Goal: Task Accomplishment & Management: Use online tool/utility

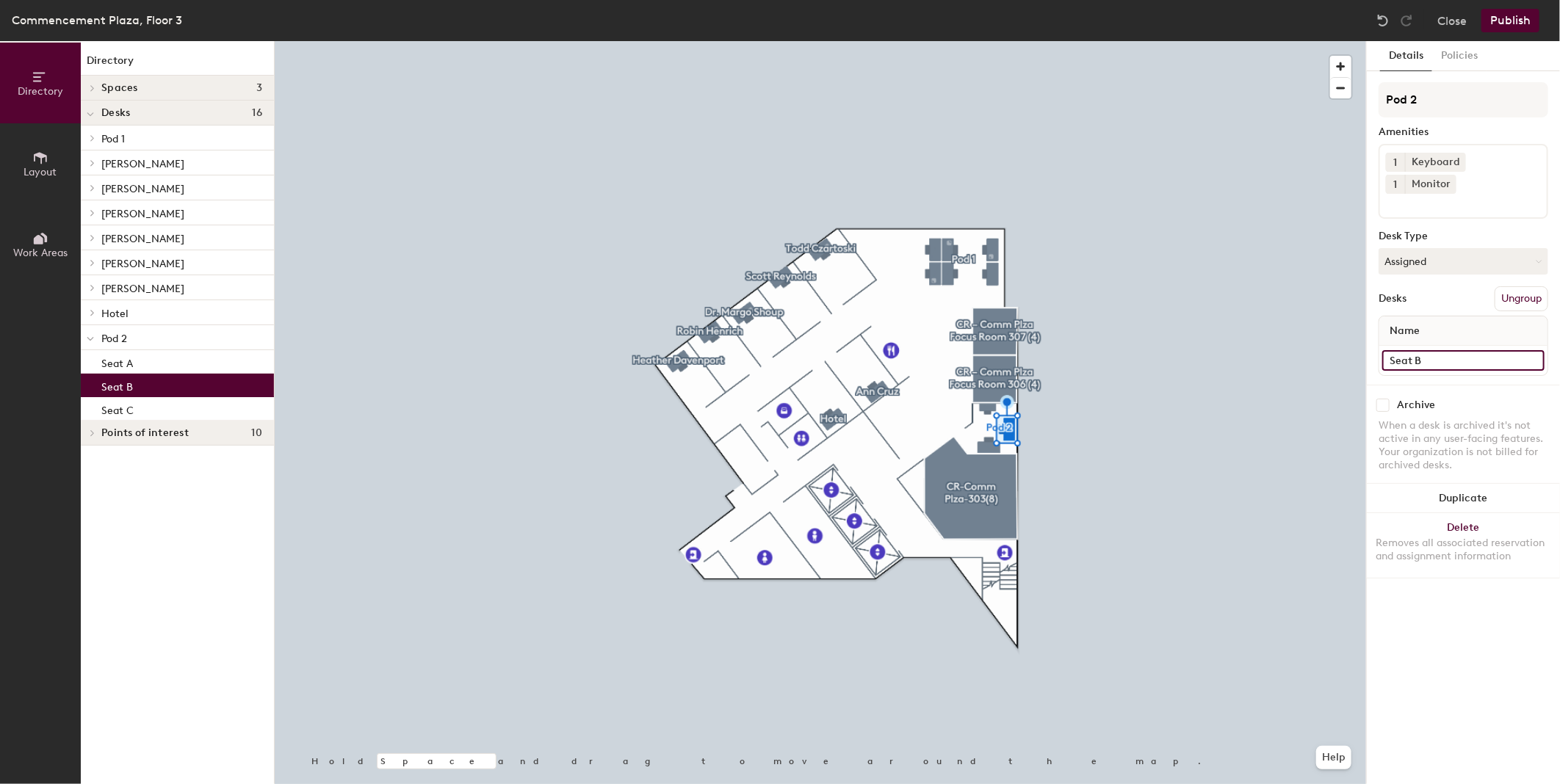
click at [1450, 350] on input "Seat B" at bounding box center [1463, 360] width 162 height 21
type input "Seat B - [PERSON_NAME]"
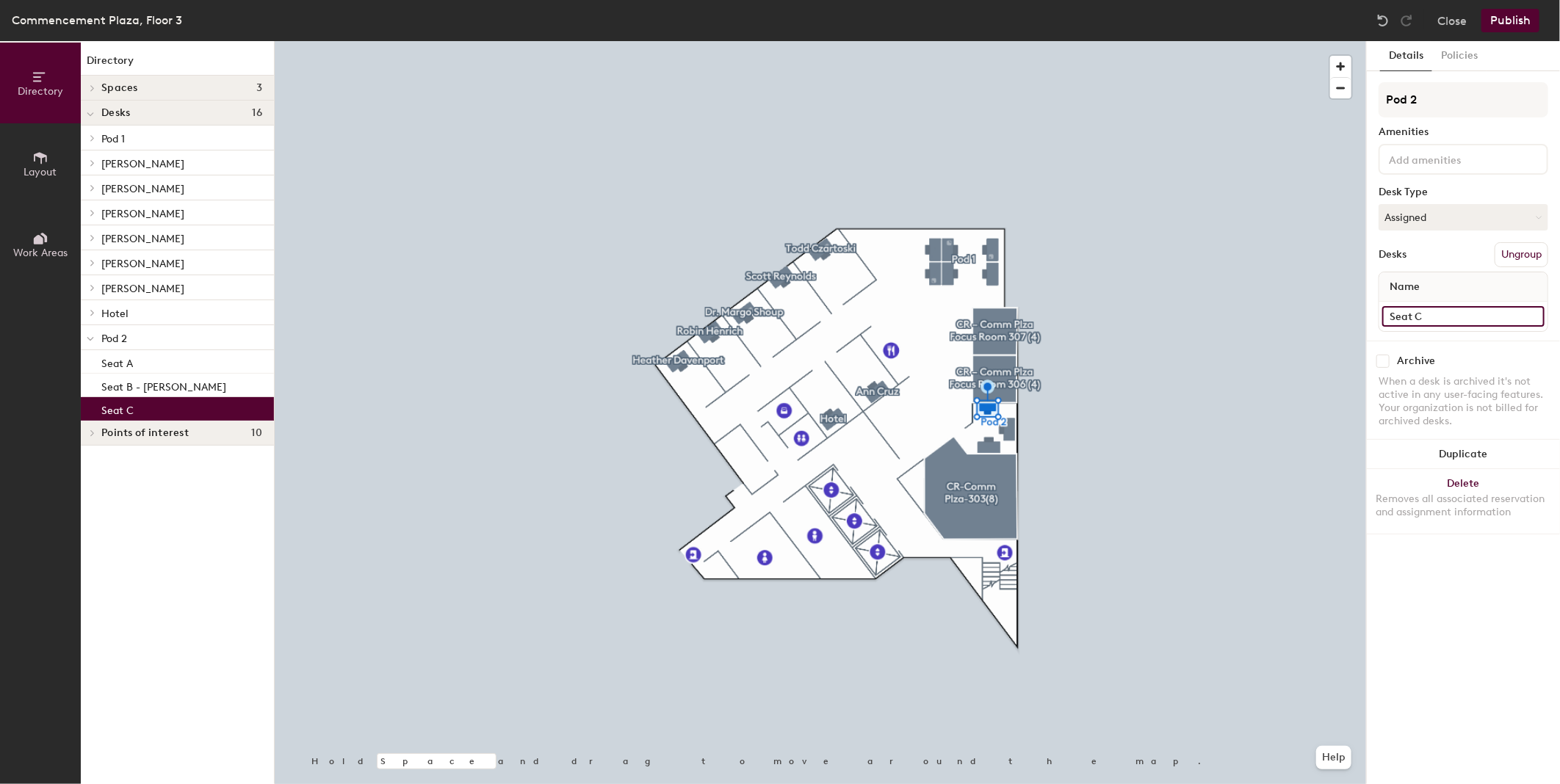
click at [1450, 312] on input "Seat C" at bounding box center [1463, 316] width 162 height 21
click at [1450, 309] on input "Seat C" at bounding box center [1463, 316] width 162 height 21
type input "Seat C - Yarrow [PERSON_NAME]"
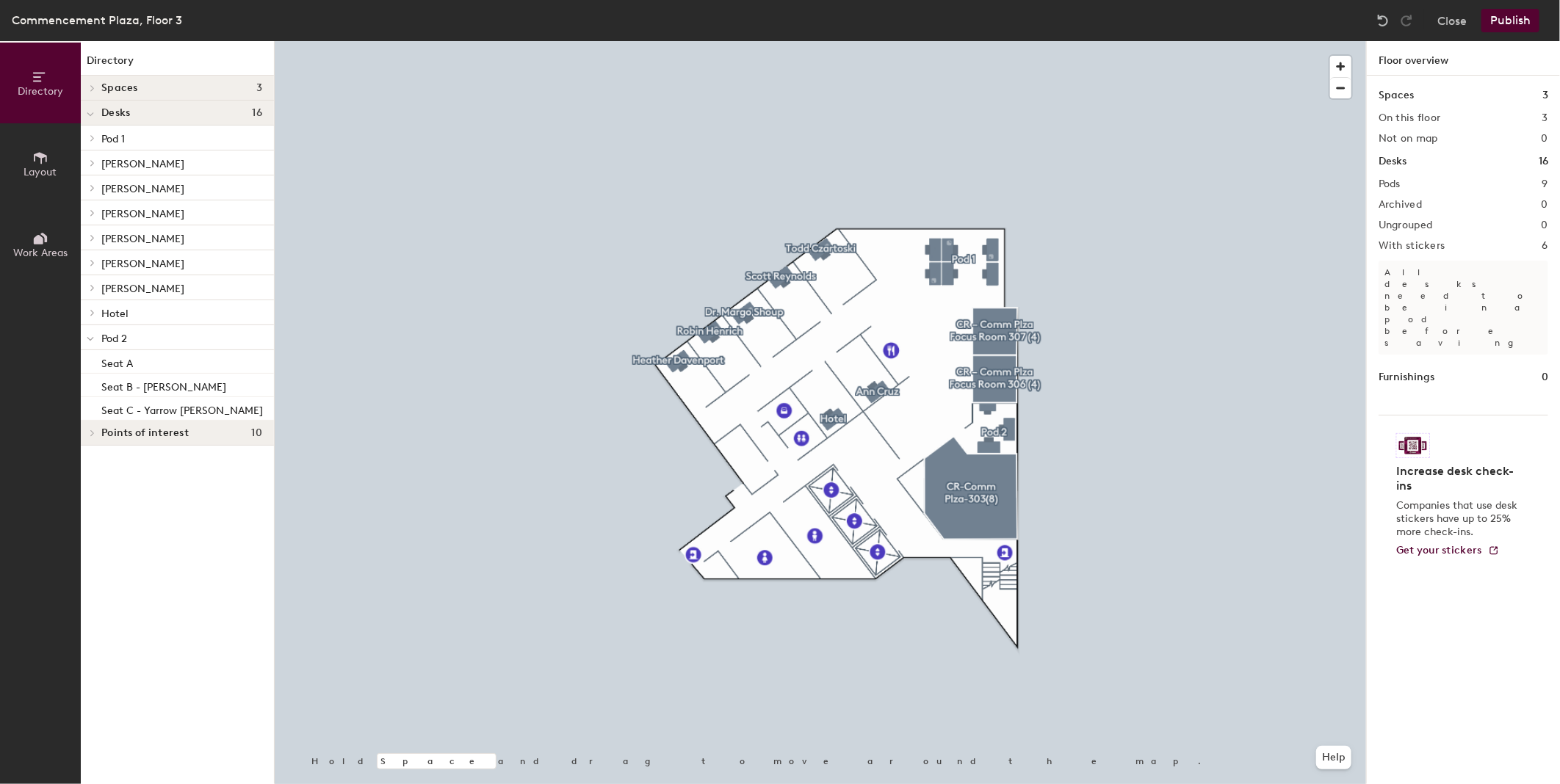
click at [1517, 22] on button "Publish" at bounding box center [1510, 21] width 58 height 23
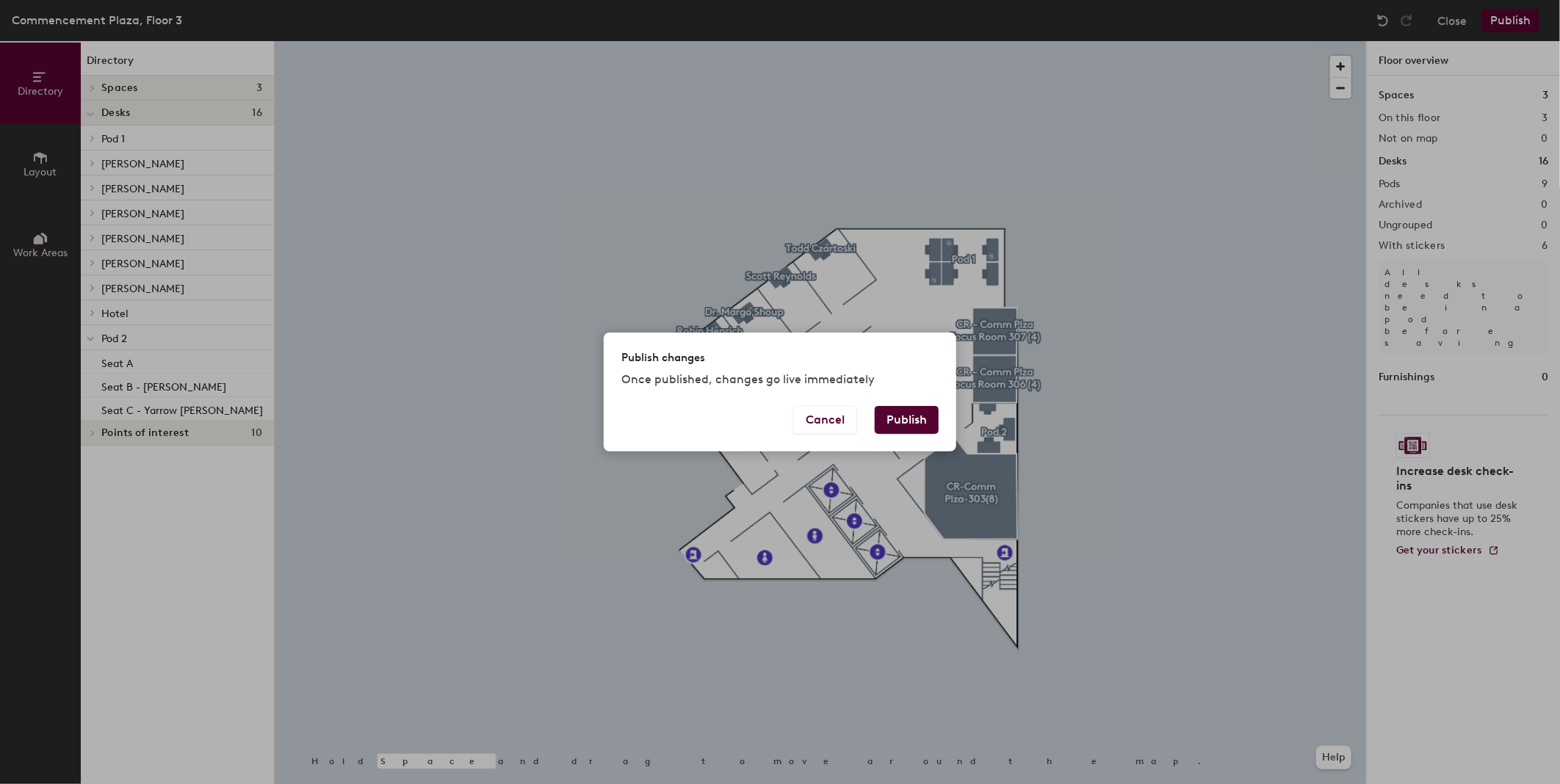
click at [906, 419] on button "Publish" at bounding box center [906, 419] width 64 height 28
